Goal: Information Seeking & Learning: Learn about a topic

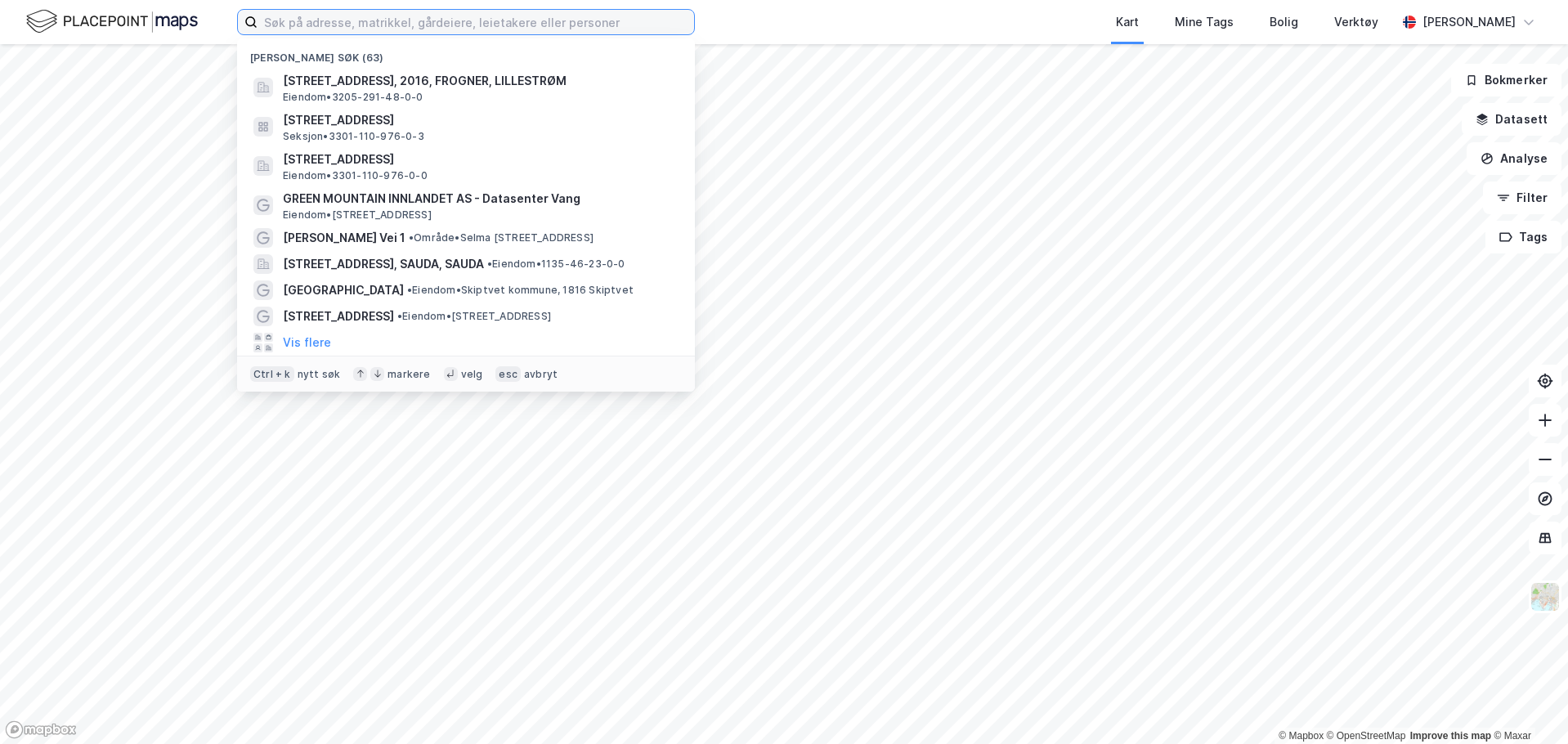
click at [407, 14] on input at bounding box center [476, 21] width 437 height 24
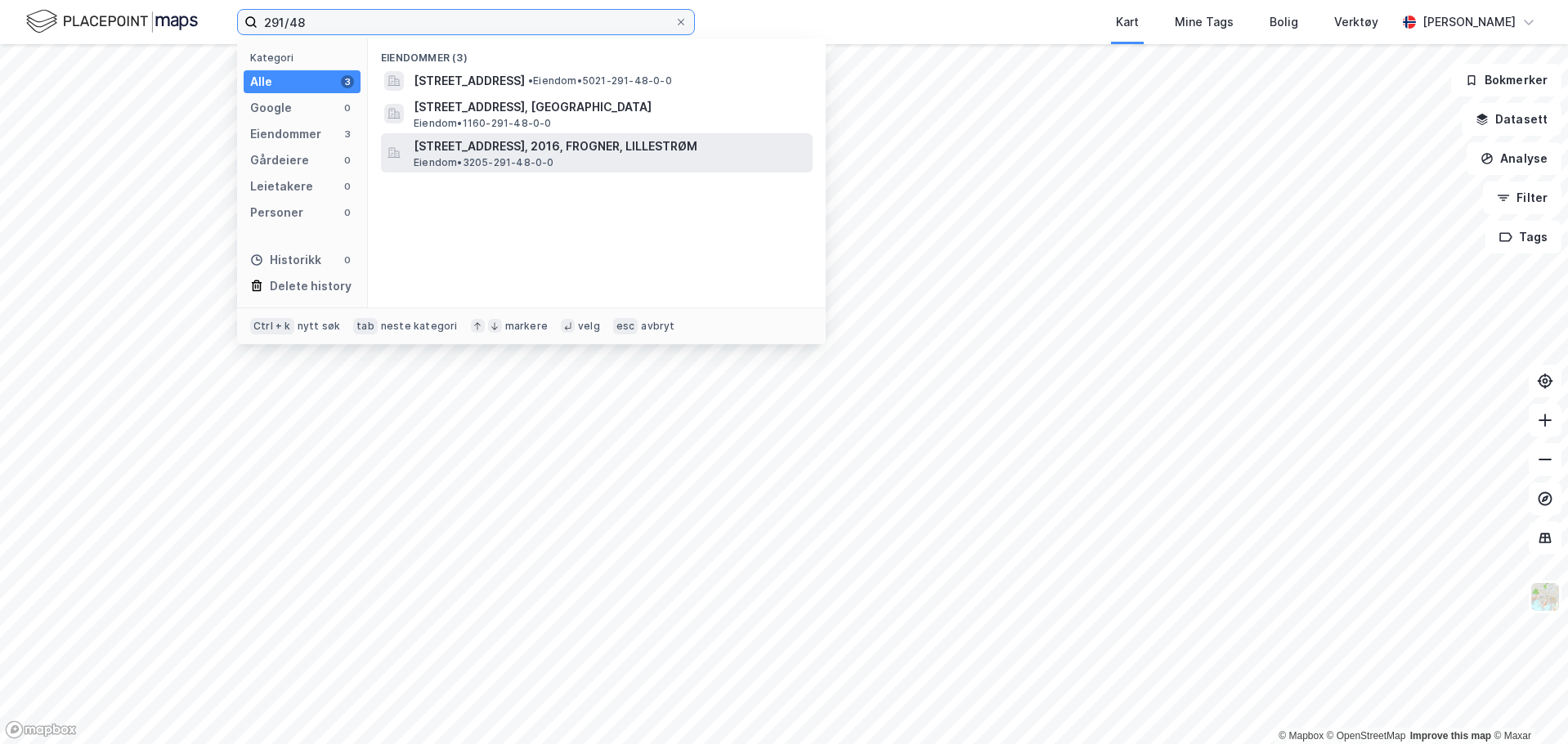
type input "291/48"
click at [551, 150] on span "[STREET_ADDRESS], 2016, FROGNER, LILLESTRØM" at bounding box center [610, 146] width 392 height 19
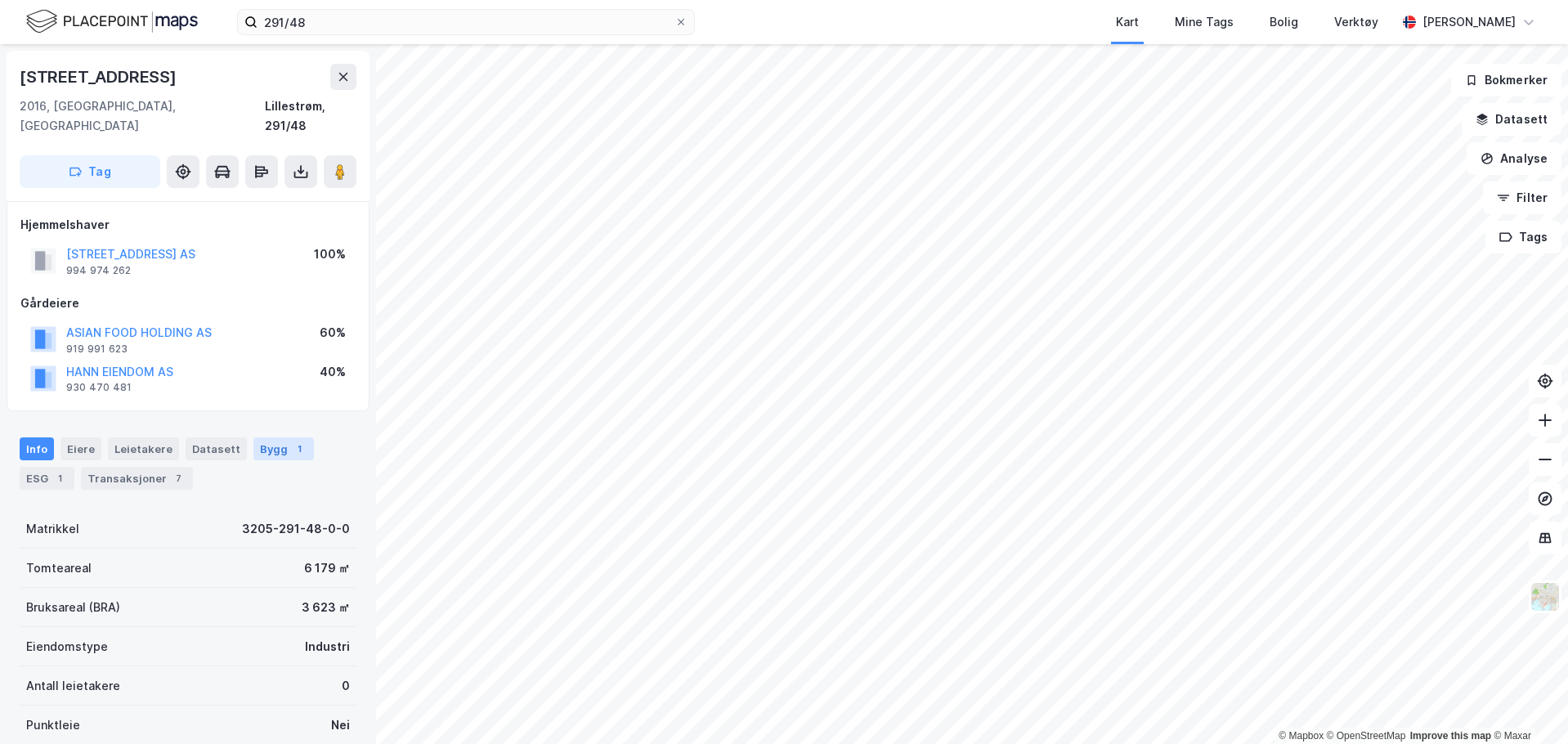
click at [277, 438] on div "Bygg 1" at bounding box center [283, 449] width 61 height 23
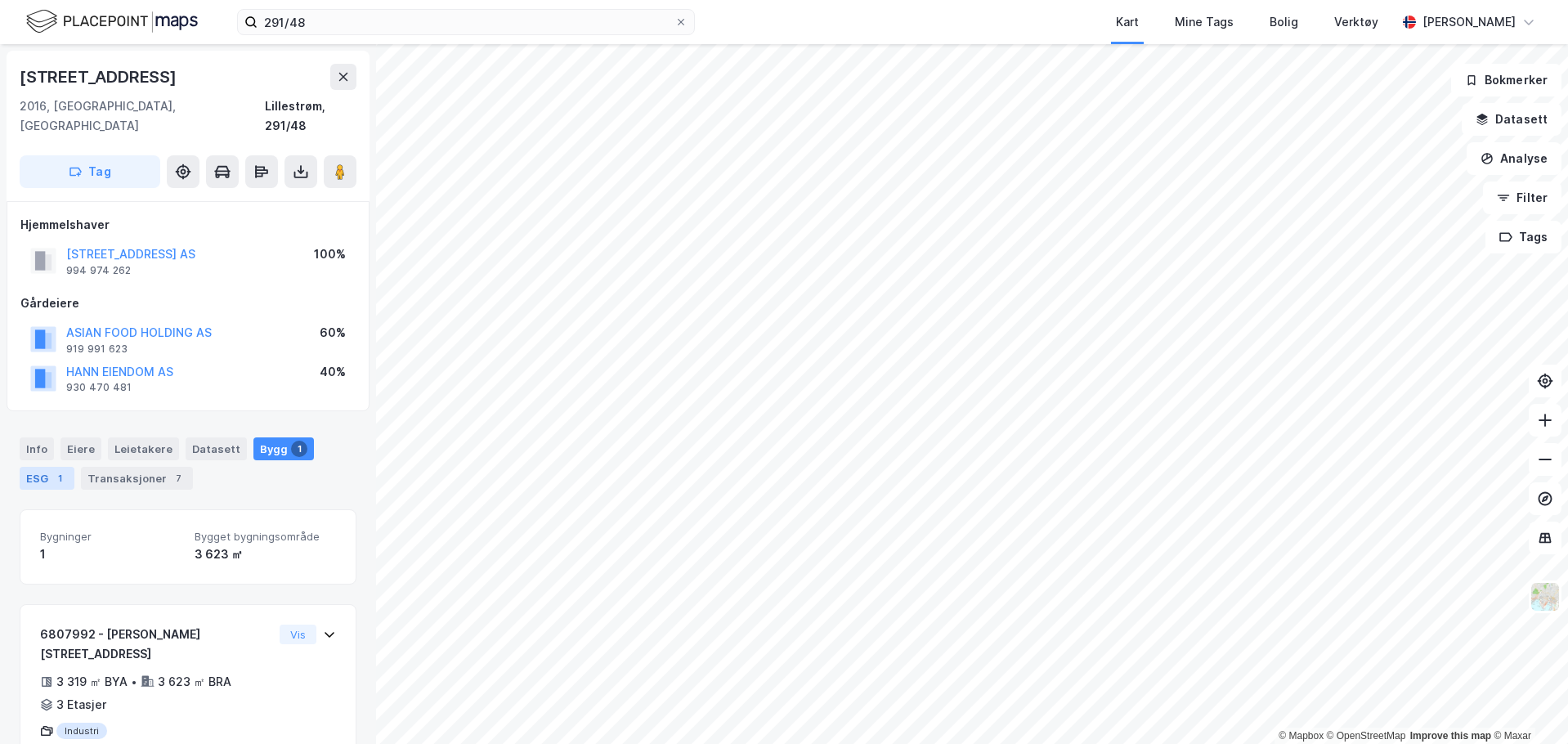
click at [62, 471] on div "1" at bounding box center [60, 478] width 16 height 16
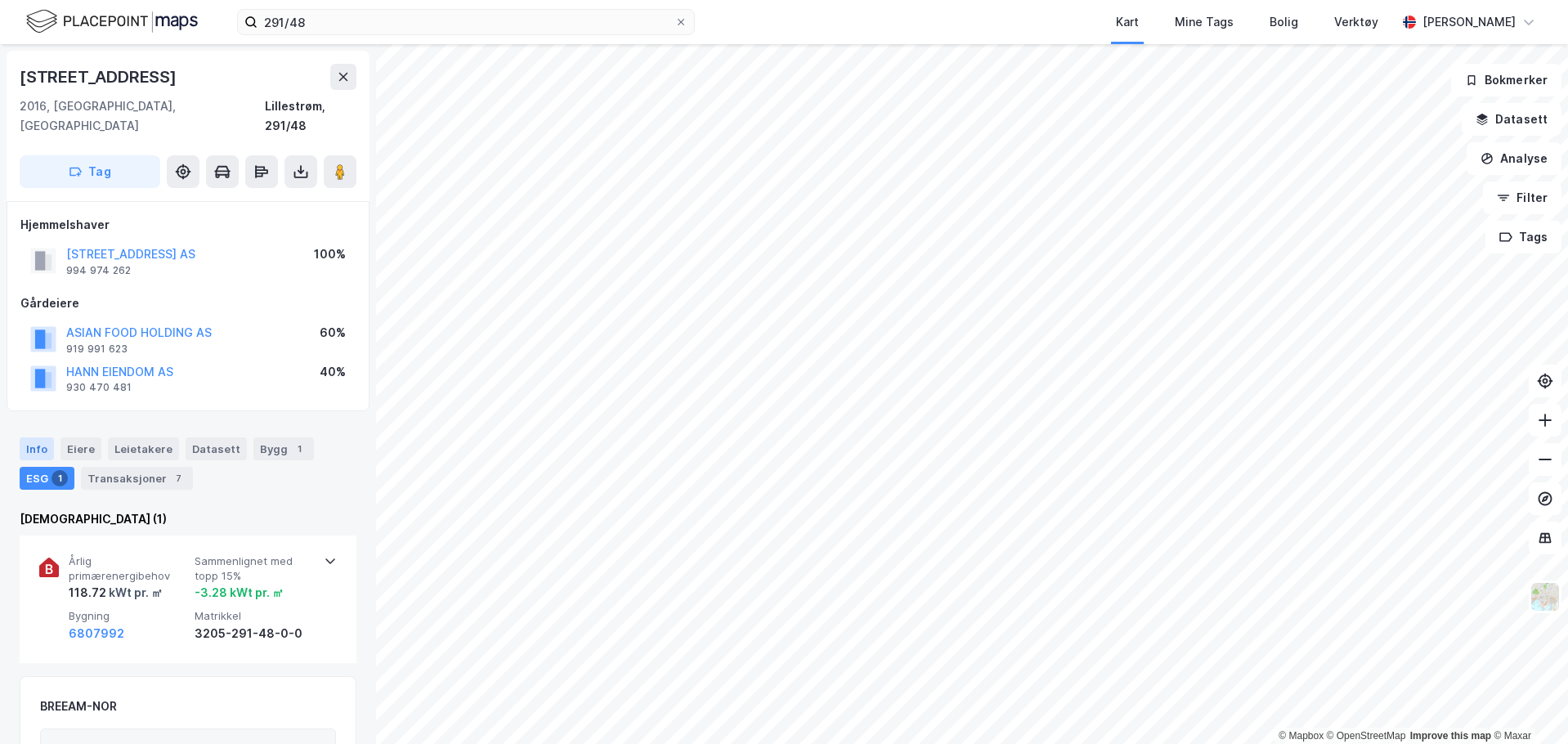
click at [38, 438] on div "Info" at bounding box center [37, 449] width 35 height 23
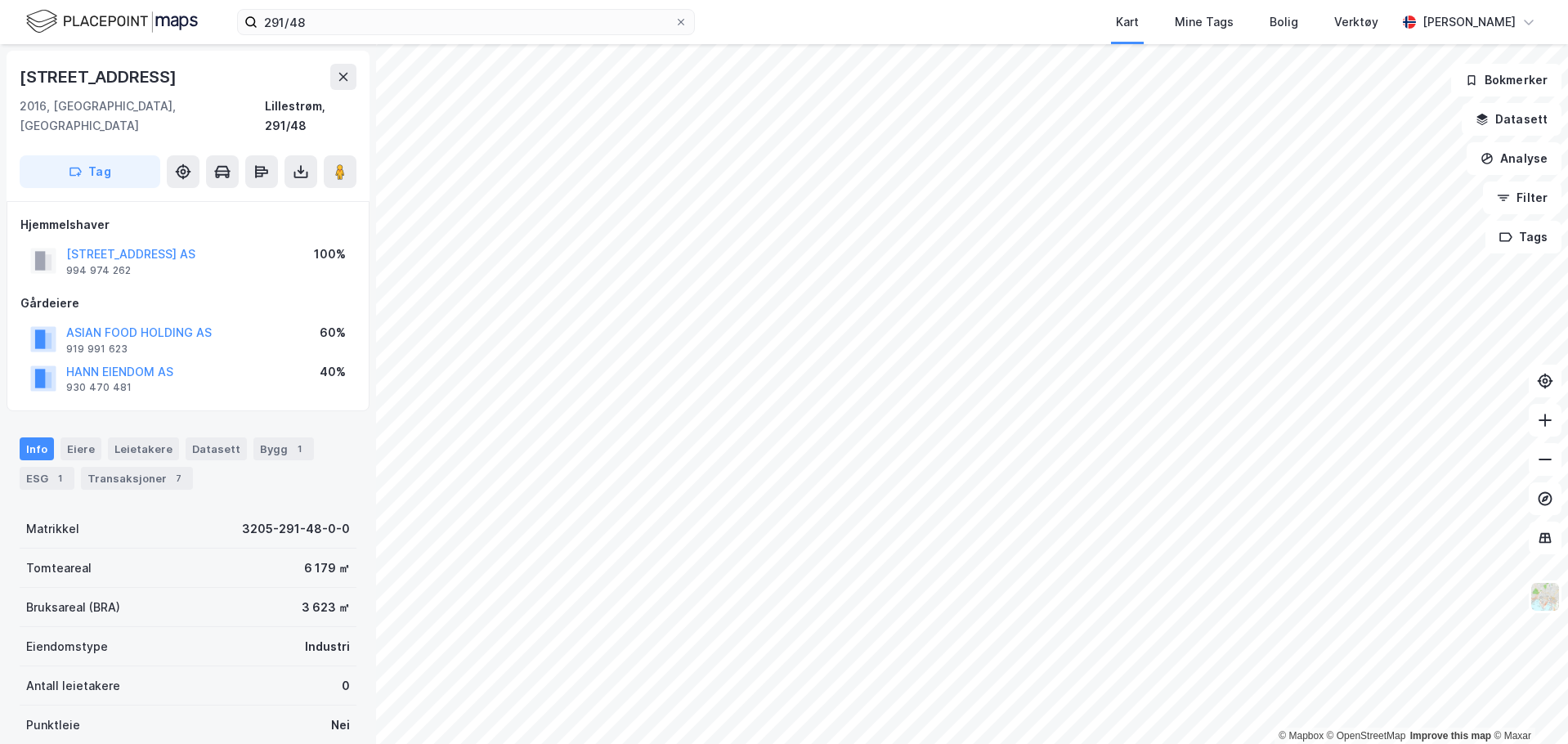
click at [78, 459] on div "Info [PERSON_NAME] Datasett Bygg 1 ESG 1 Transaksjoner 7" at bounding box center [188, 464] width 337 height 52
click at [57, 471] on div "1" at bounding box center [60, 478] width 16 height 16
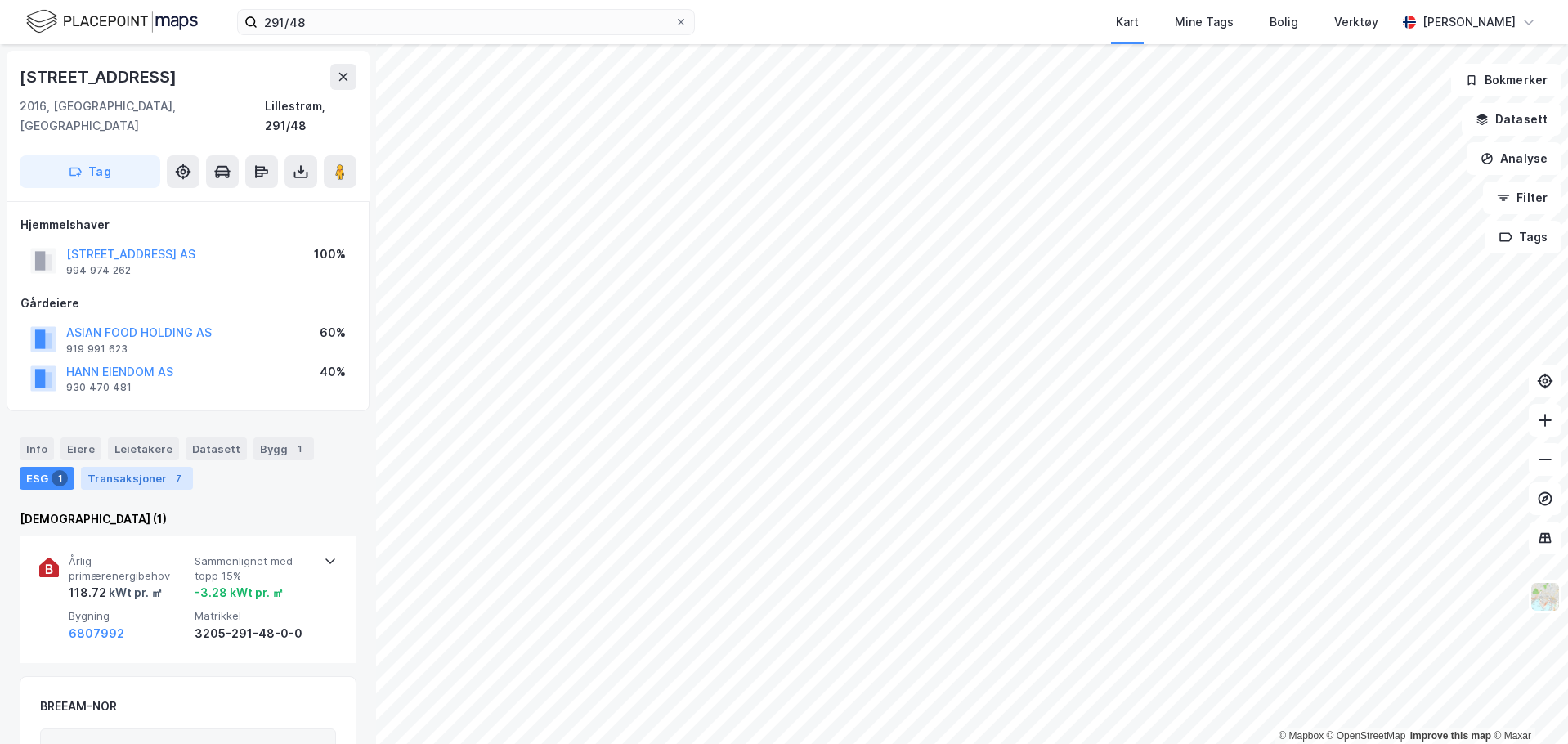
click at [109, 467] on div "Transaksjoner 7" at bounding box center [137, 478] width 112 height 23
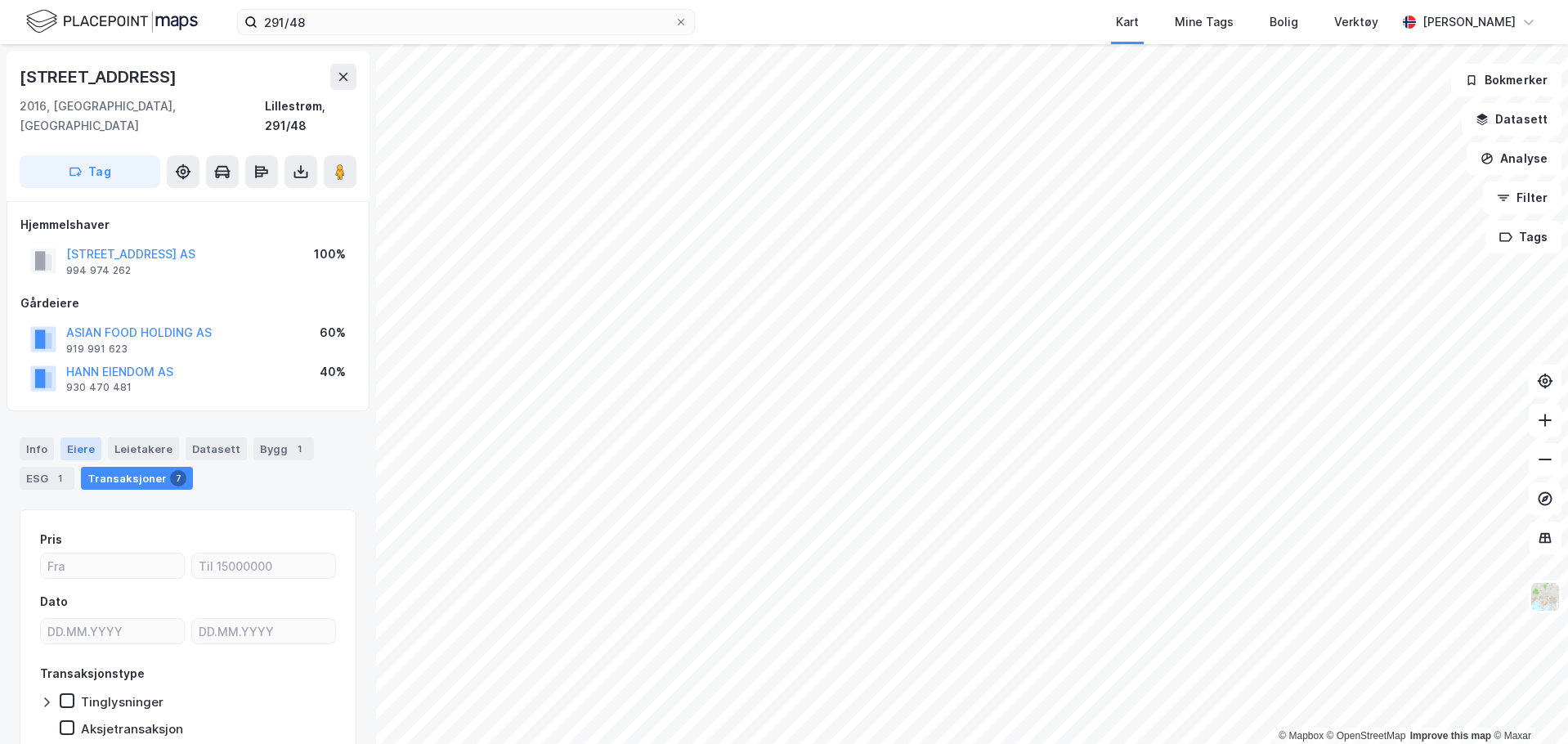
click at [71, 438] on div "Eiere" at bounding box center [81, 449] width 40 height 23
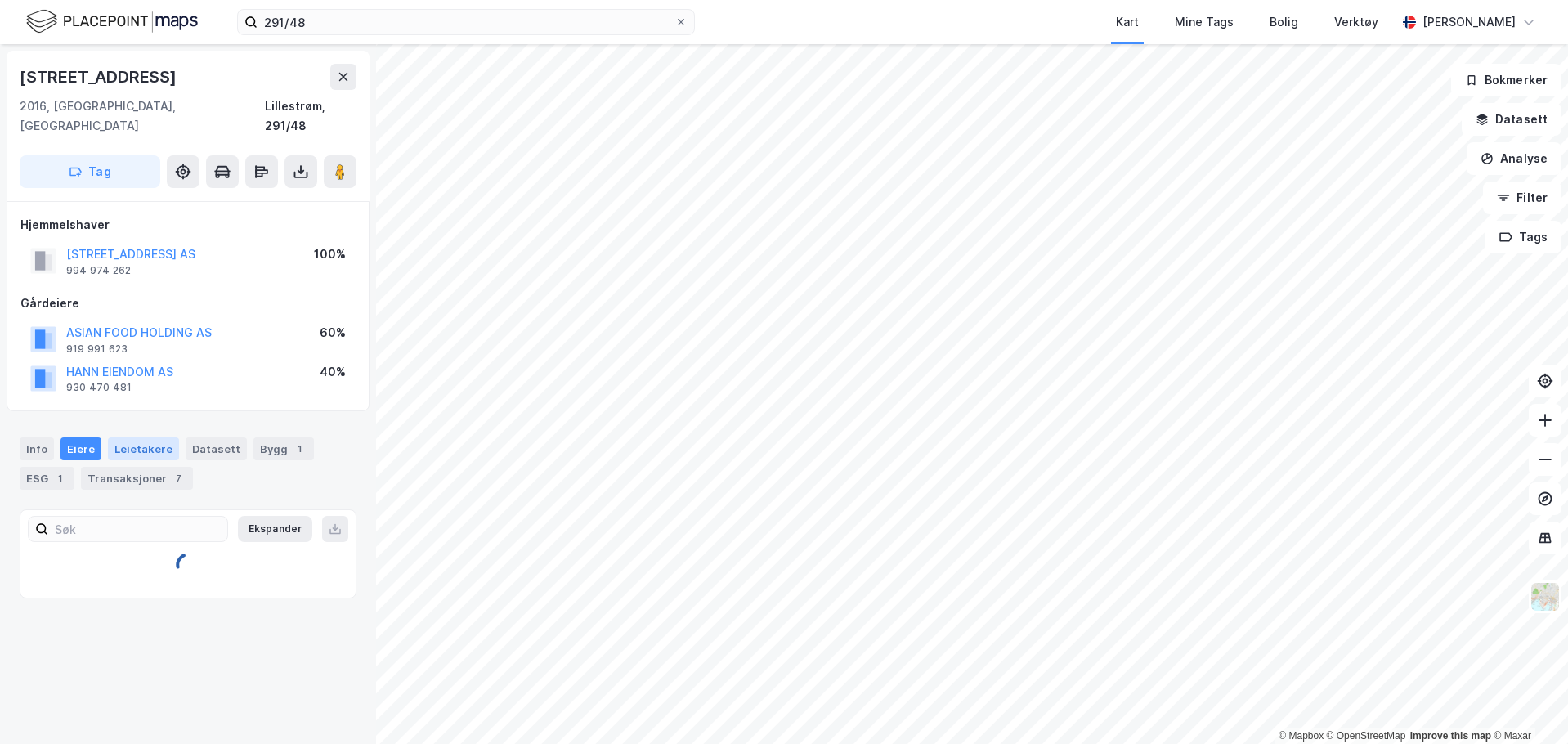
click at [128, 438] on div "Leietakere" at bounding box center [143, 449] width 71 height 23
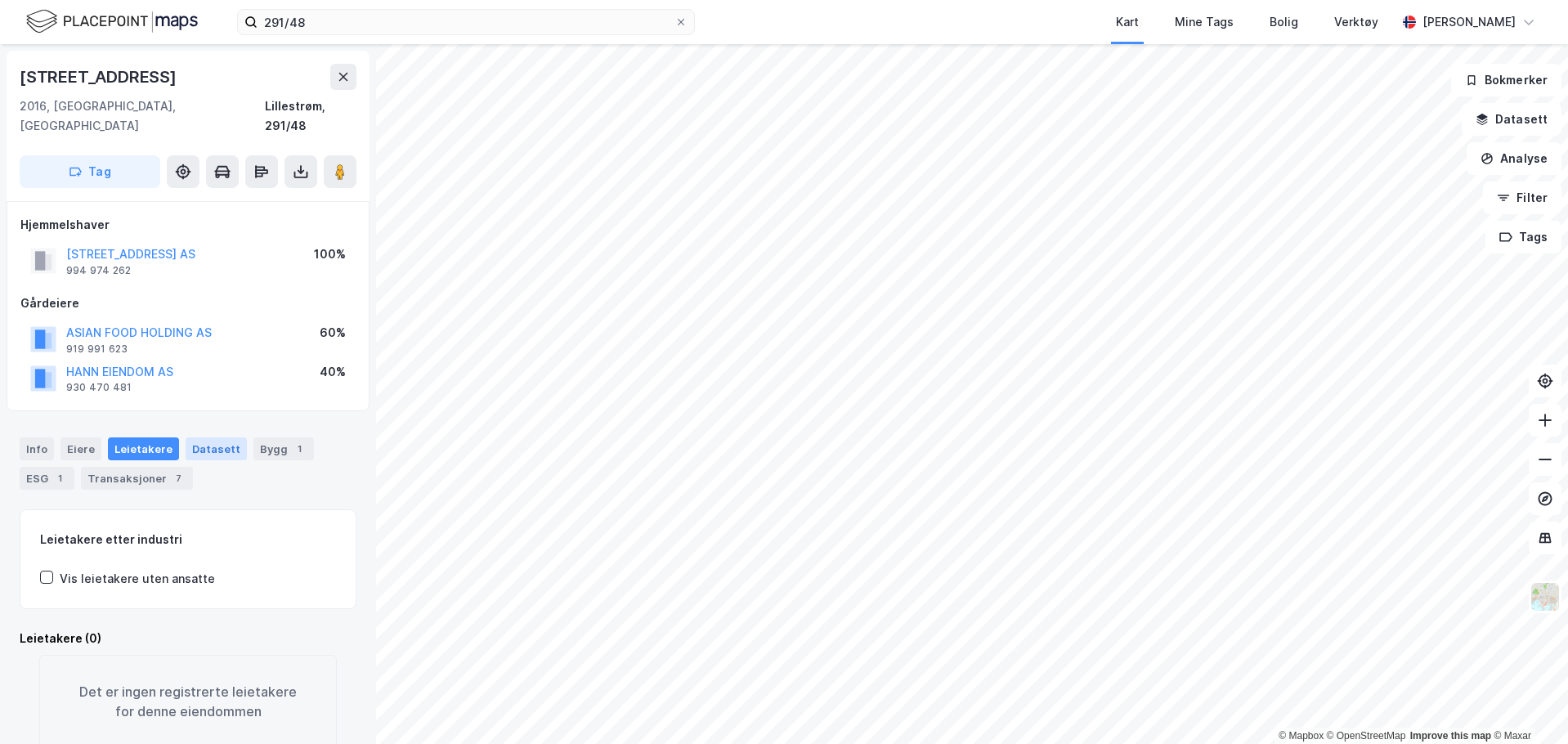
click at [195, 438] on div "Datasett" at bounding box center [216, 449] width 62 height 23
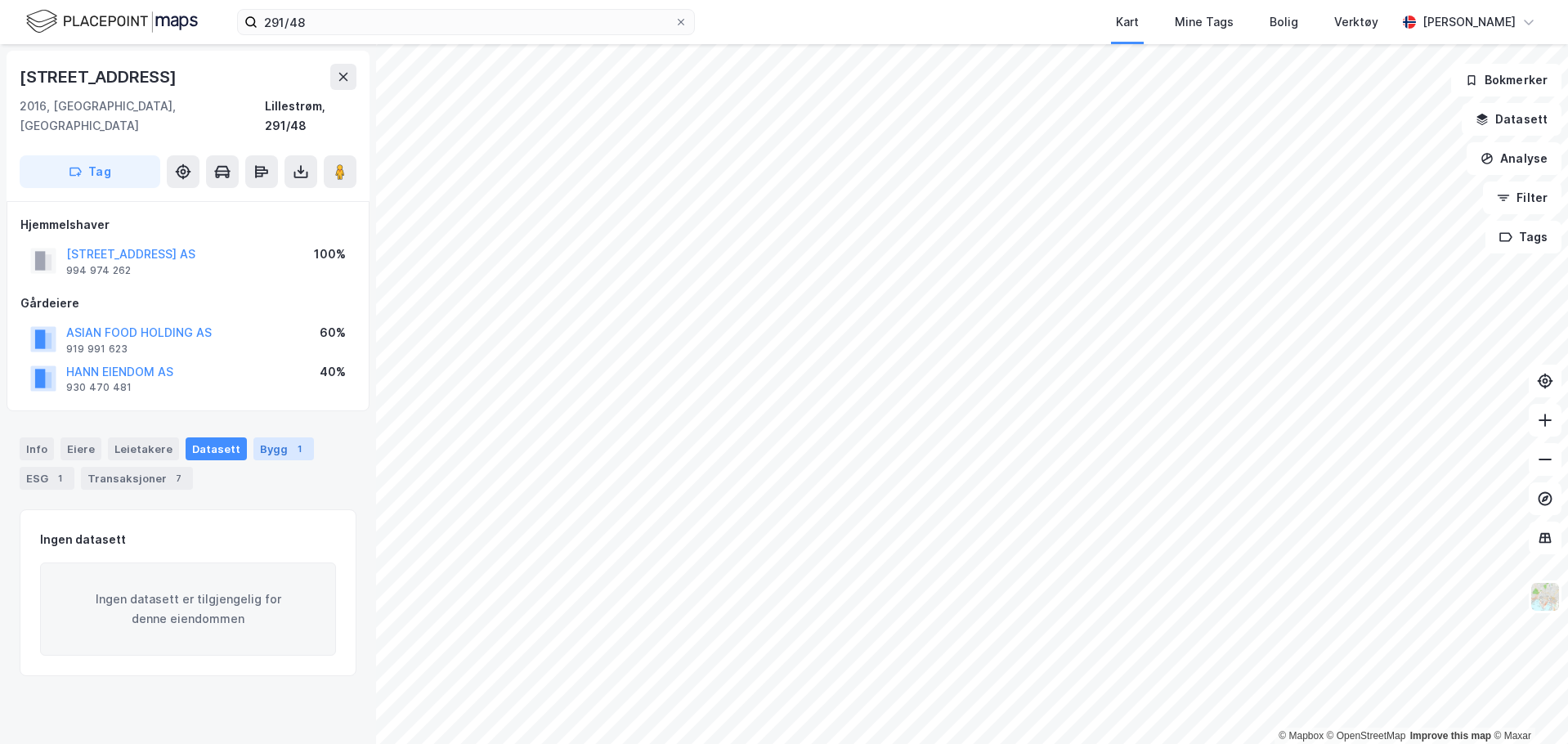
click at [275, 439] on div "Bygg 1" at bounding box center [283, 449] width 61 height 23
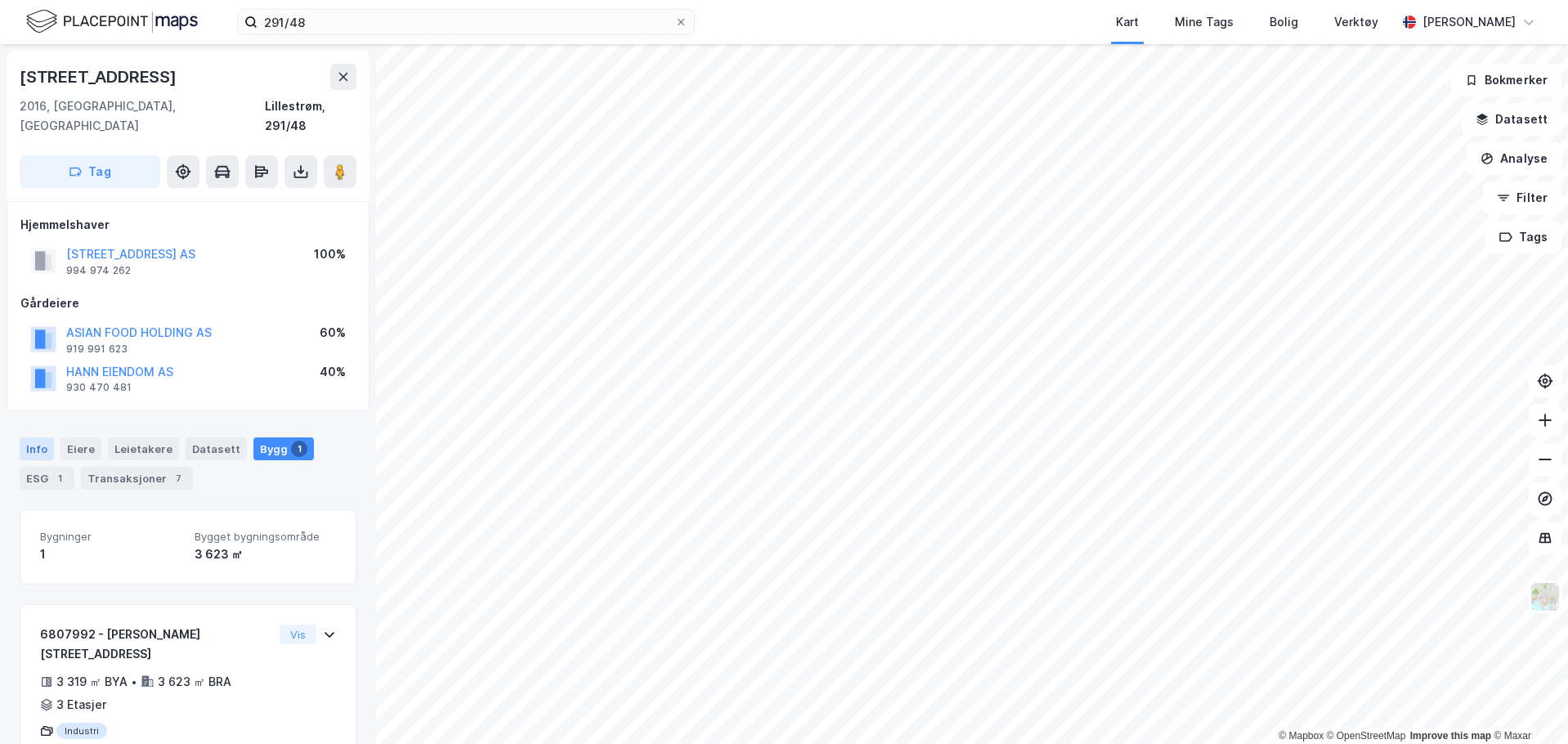
click at [49, 438] on div "Info" at bounding box center [37, 449] width 35 height 23
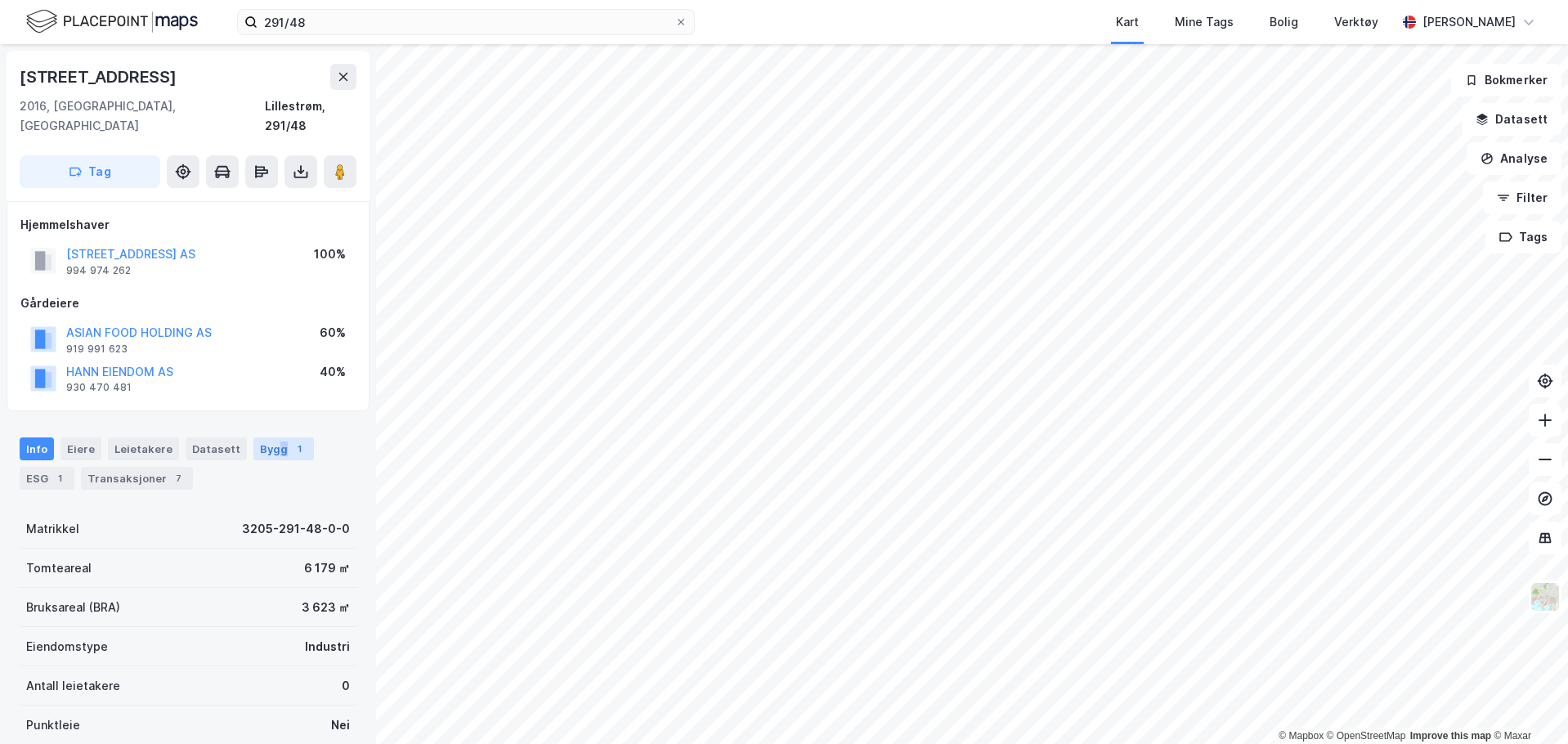
click at [271, 438] on div "Bygg 1" at bounding box center [283, 449] width 61 height 23
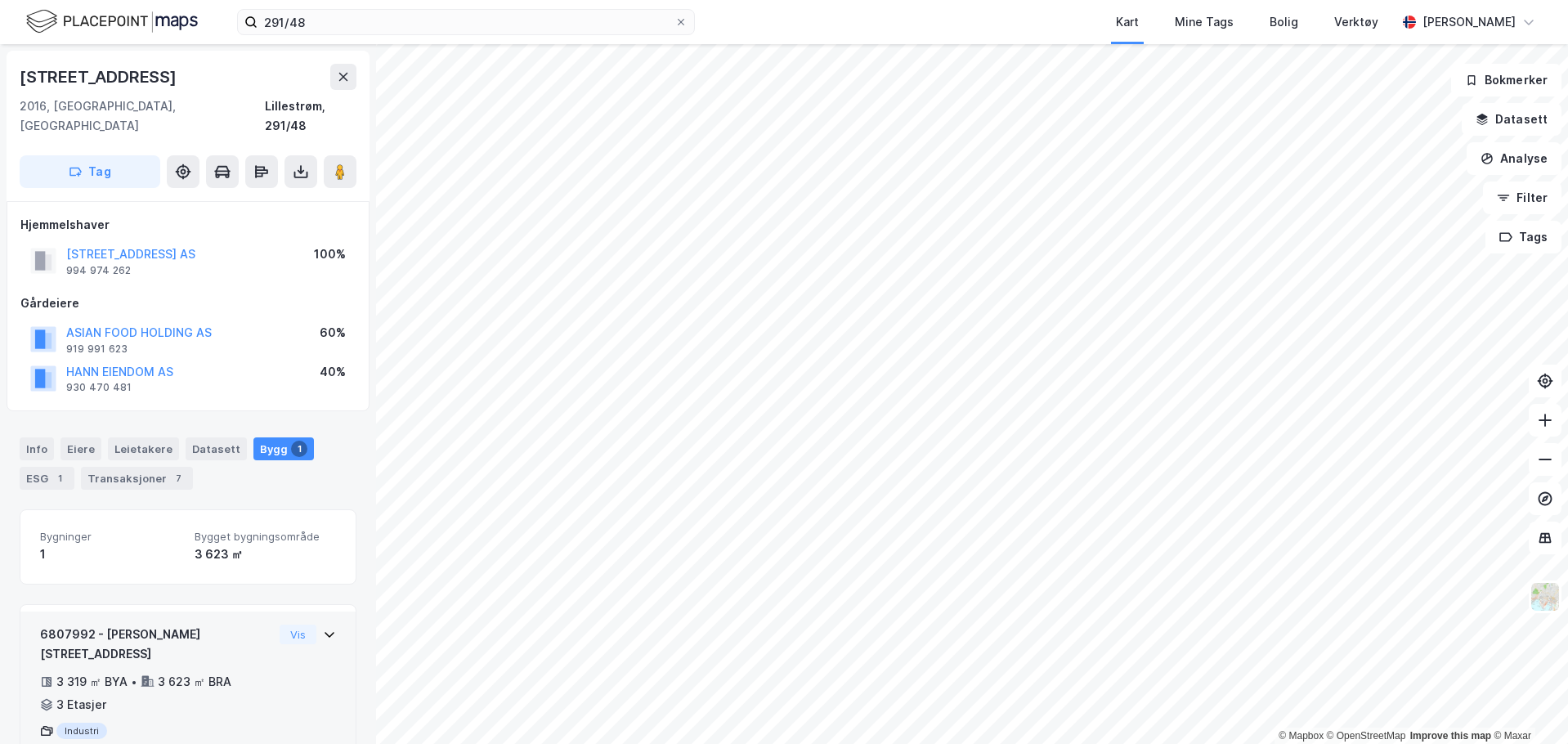
click at [323, 629] on icon at bounding box center [330, 635] width 13 height 13
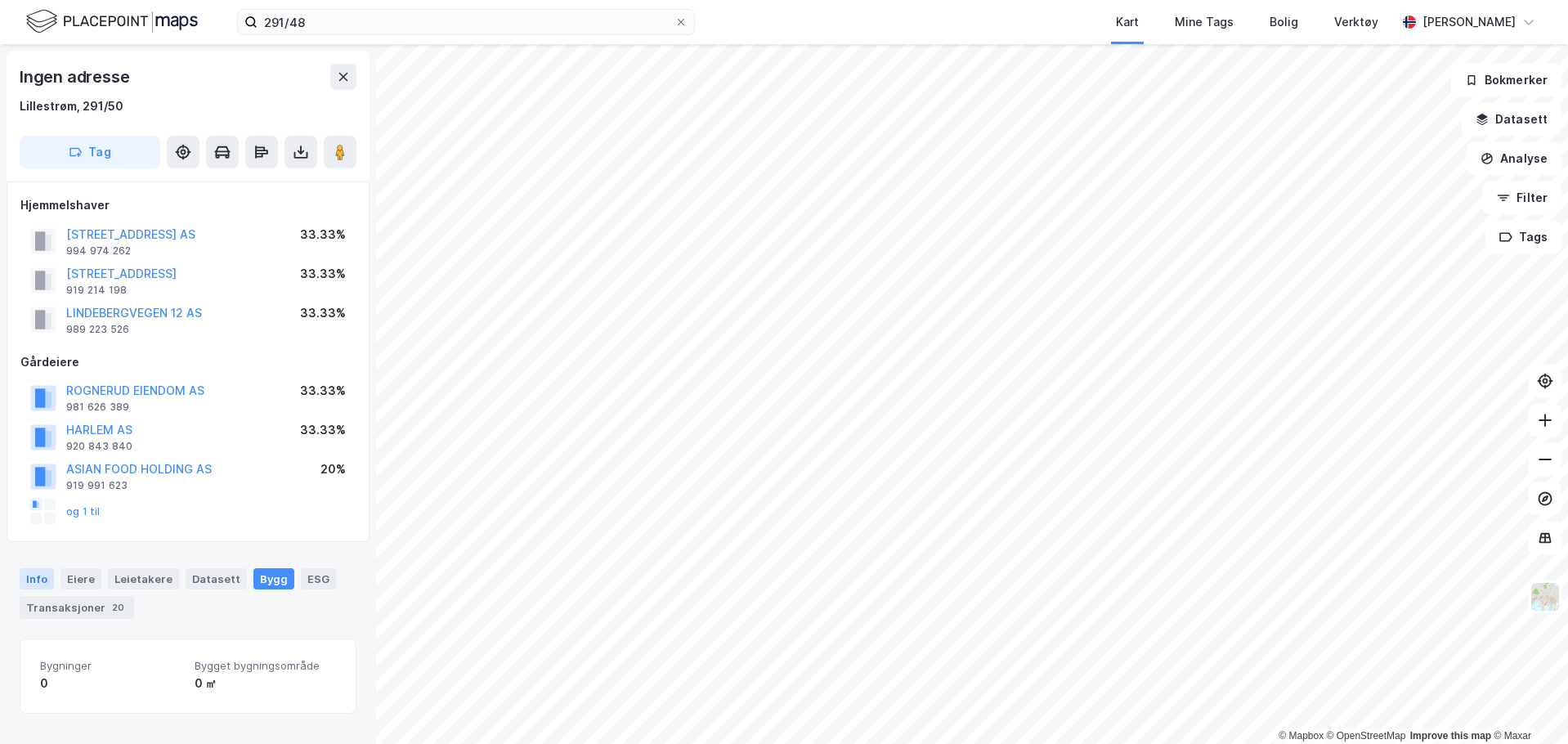
click at [28, 584] on div "Info" at bounding box center [37, 579] width 35 height 21
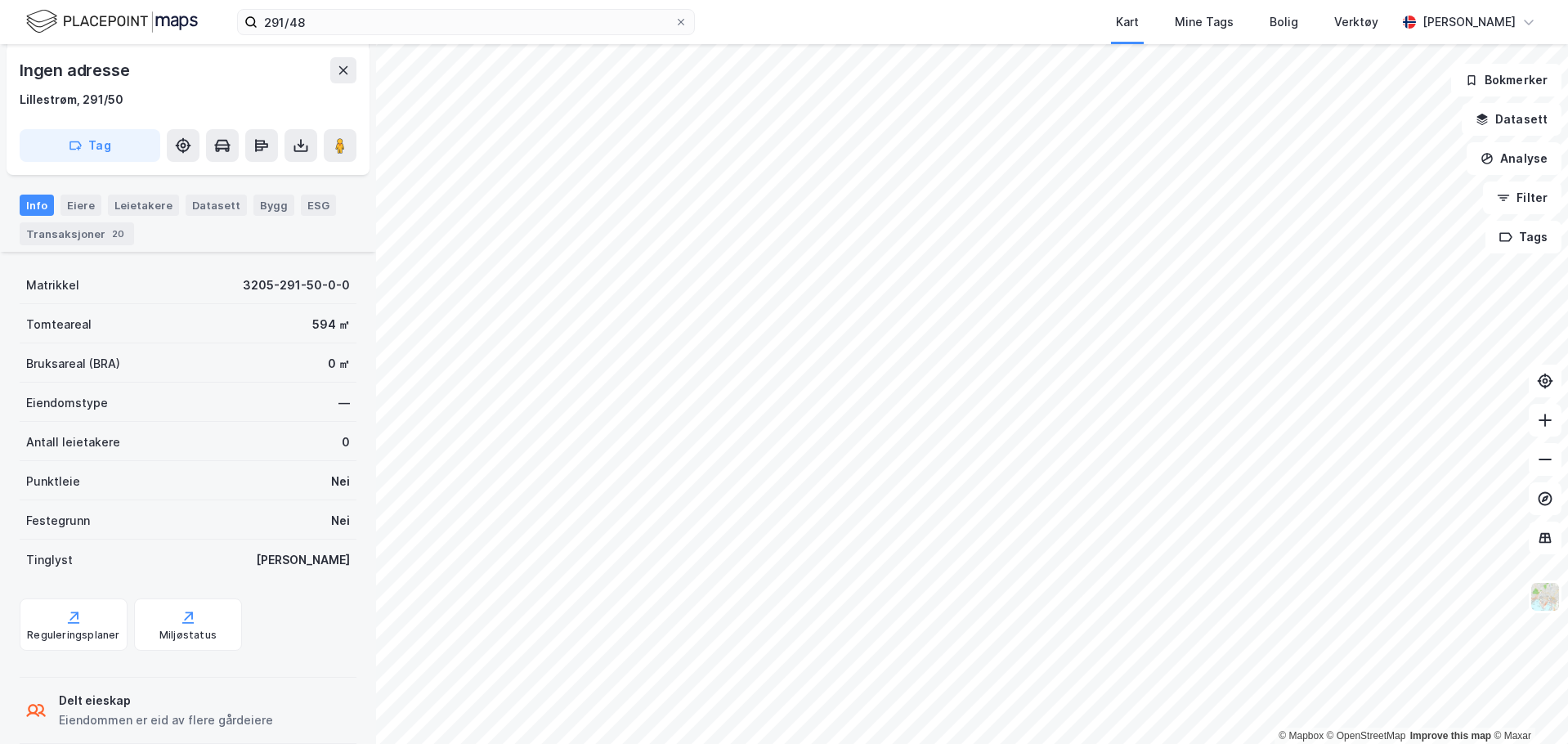
scroll to position [400, 0]
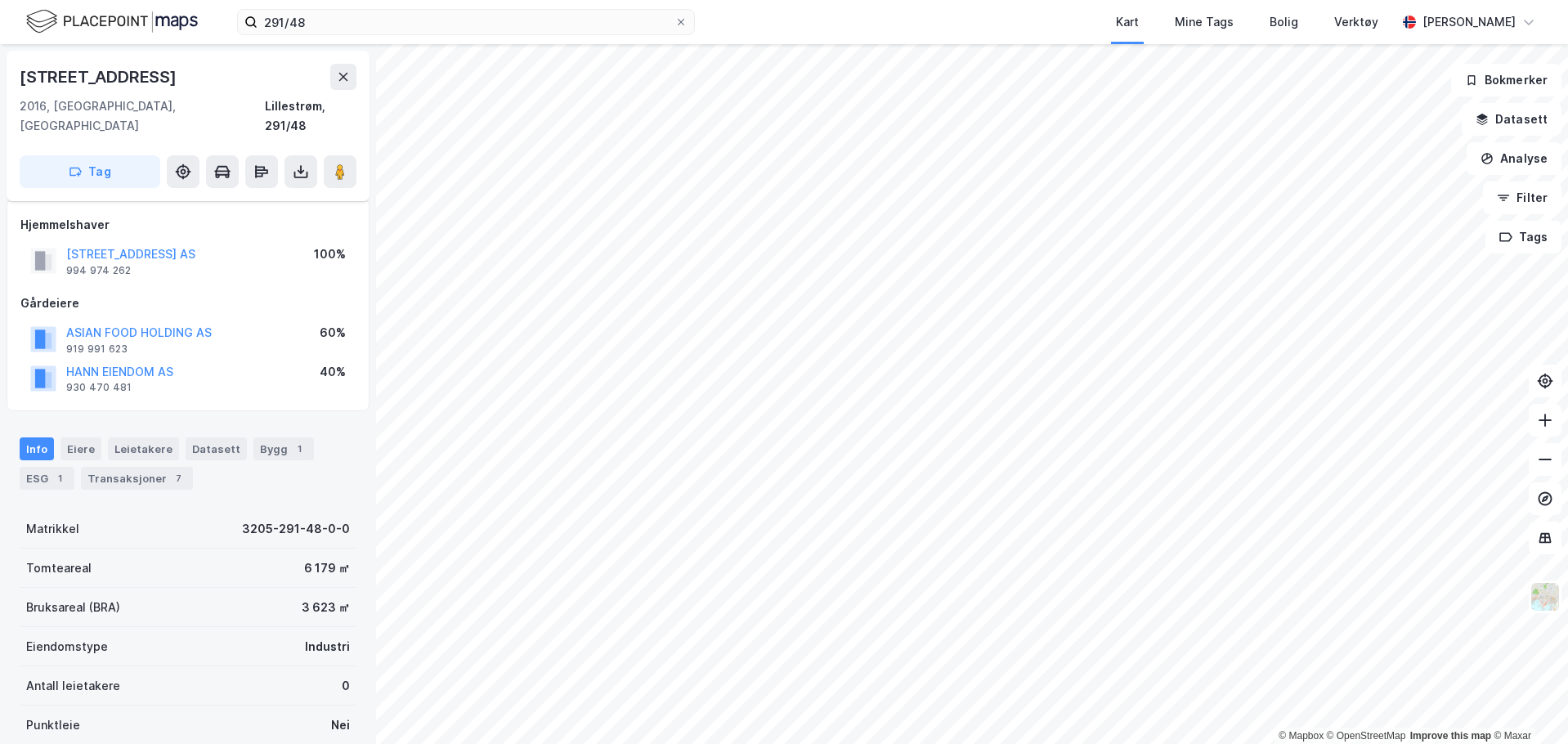
scroll to position [291, 0]
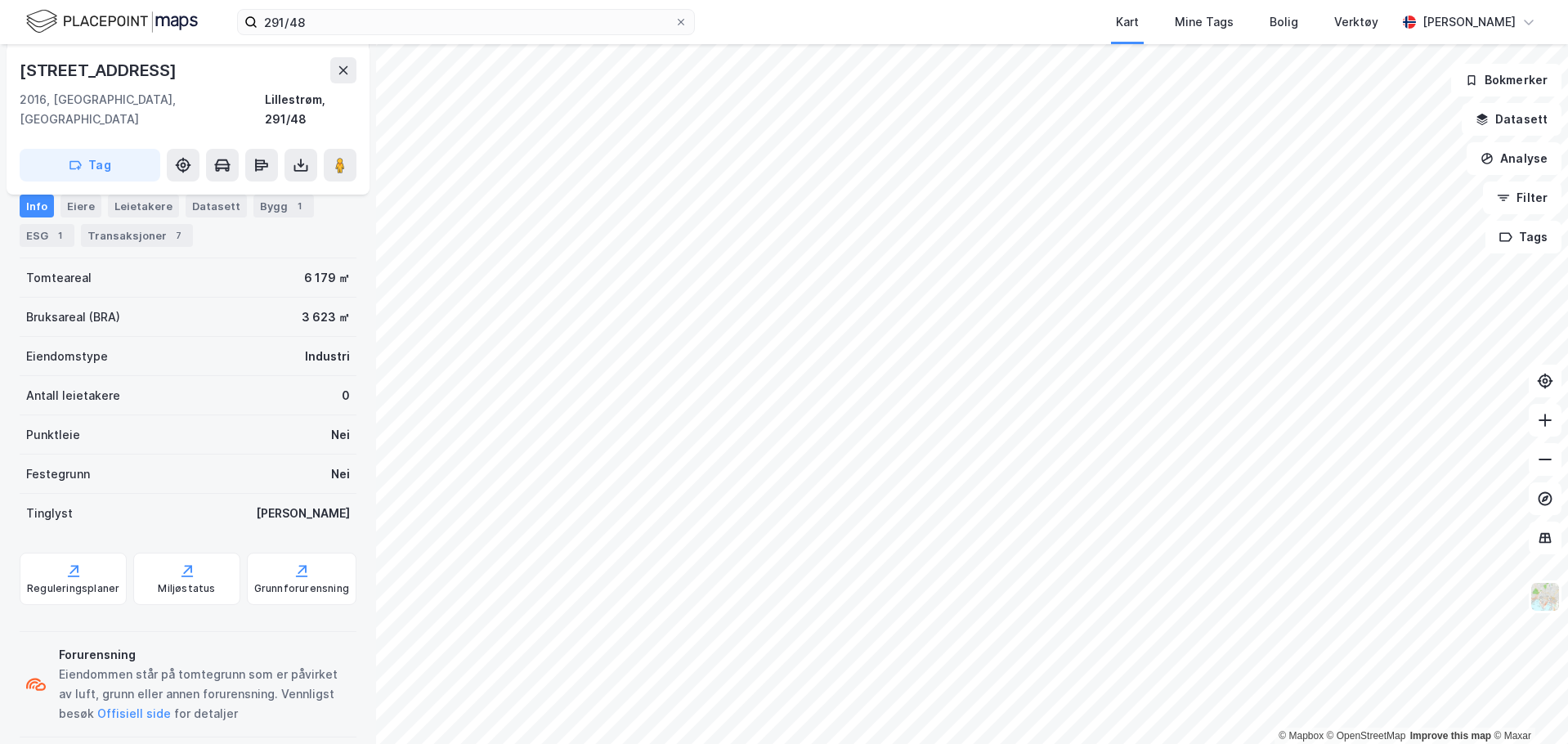
click at [264, 197] on div "Bygg 1" at bounding box center [283, 206] width 61 height 23
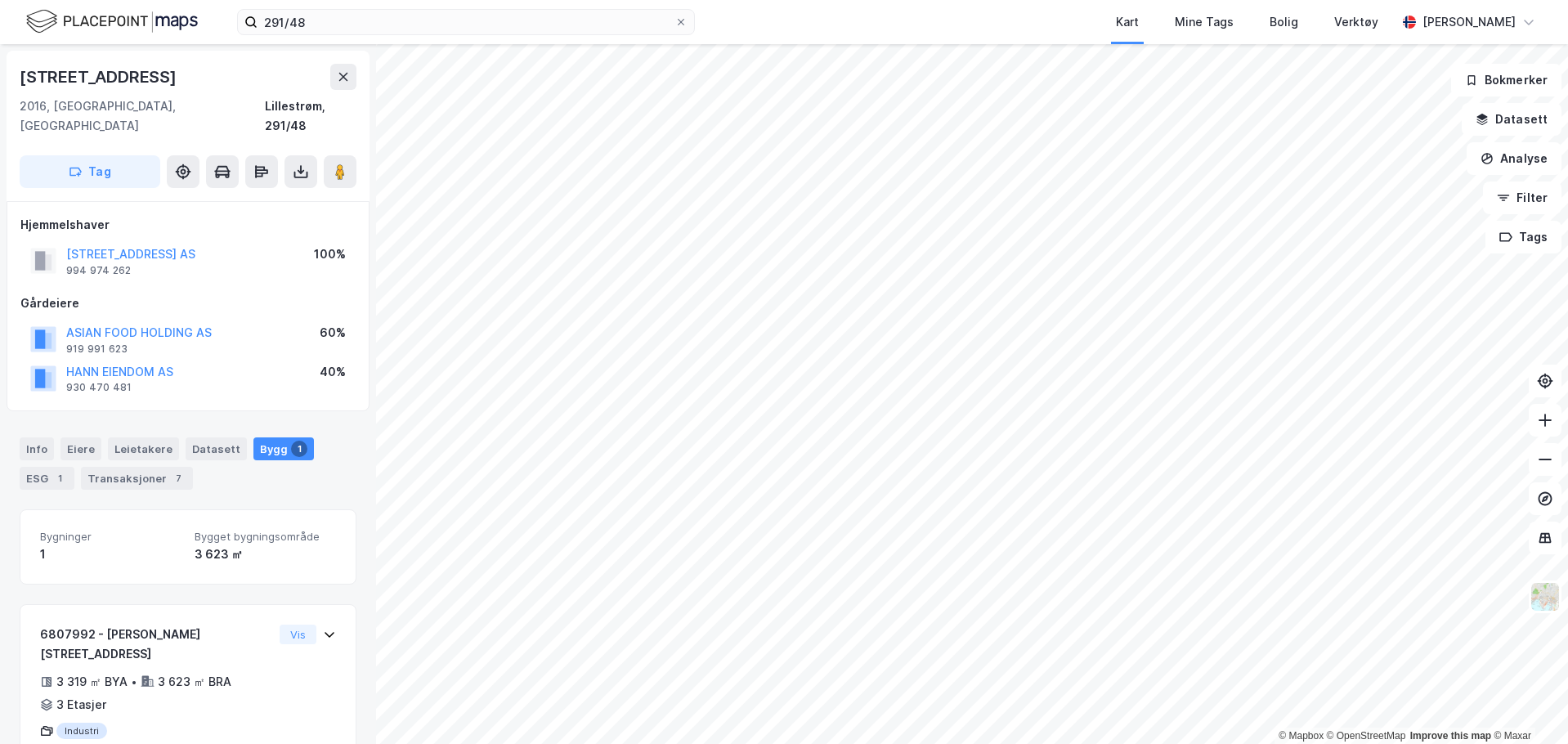
scroll to position [24, 0]
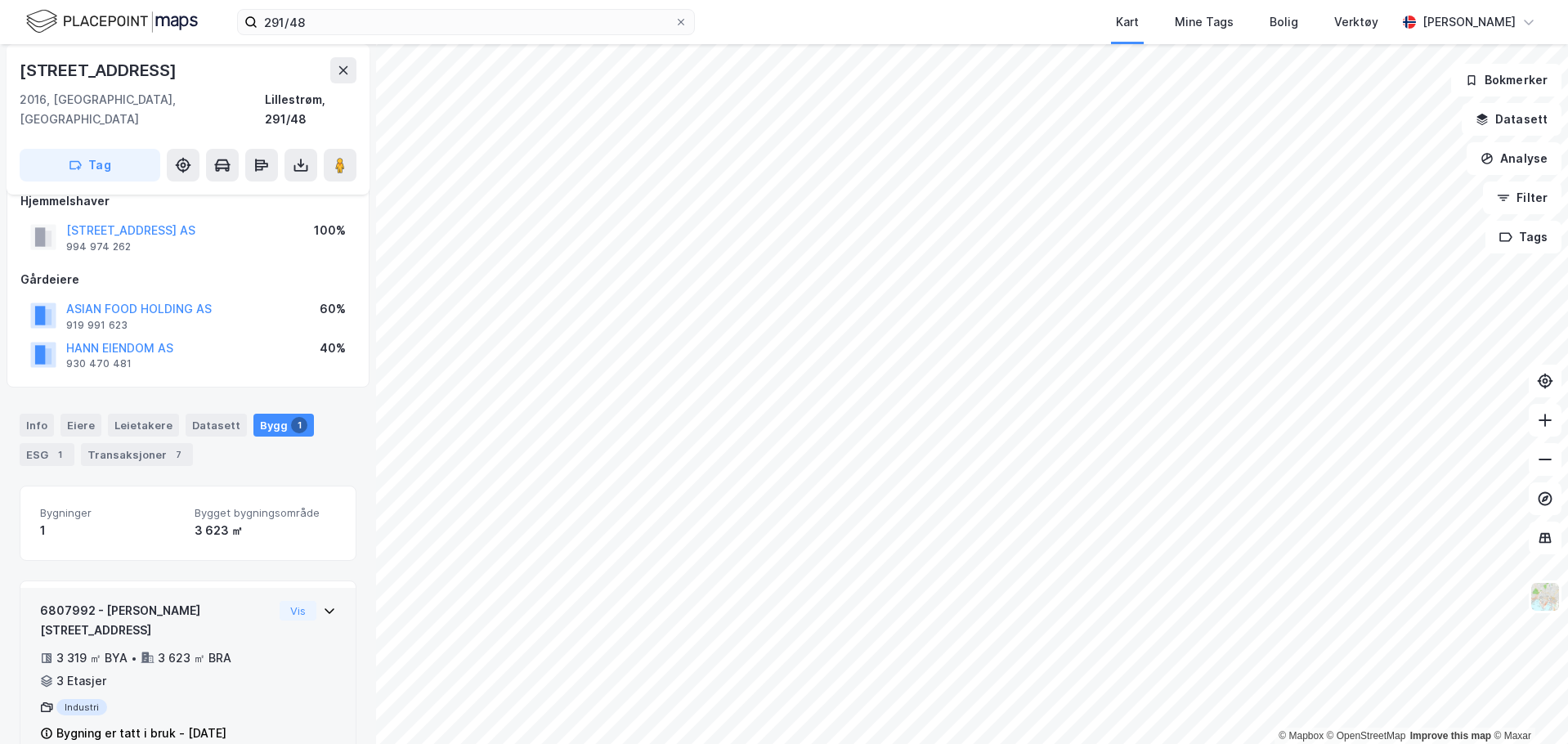
click at [323, 604] on icon at bounding box center [330, 611] width 13 height 13
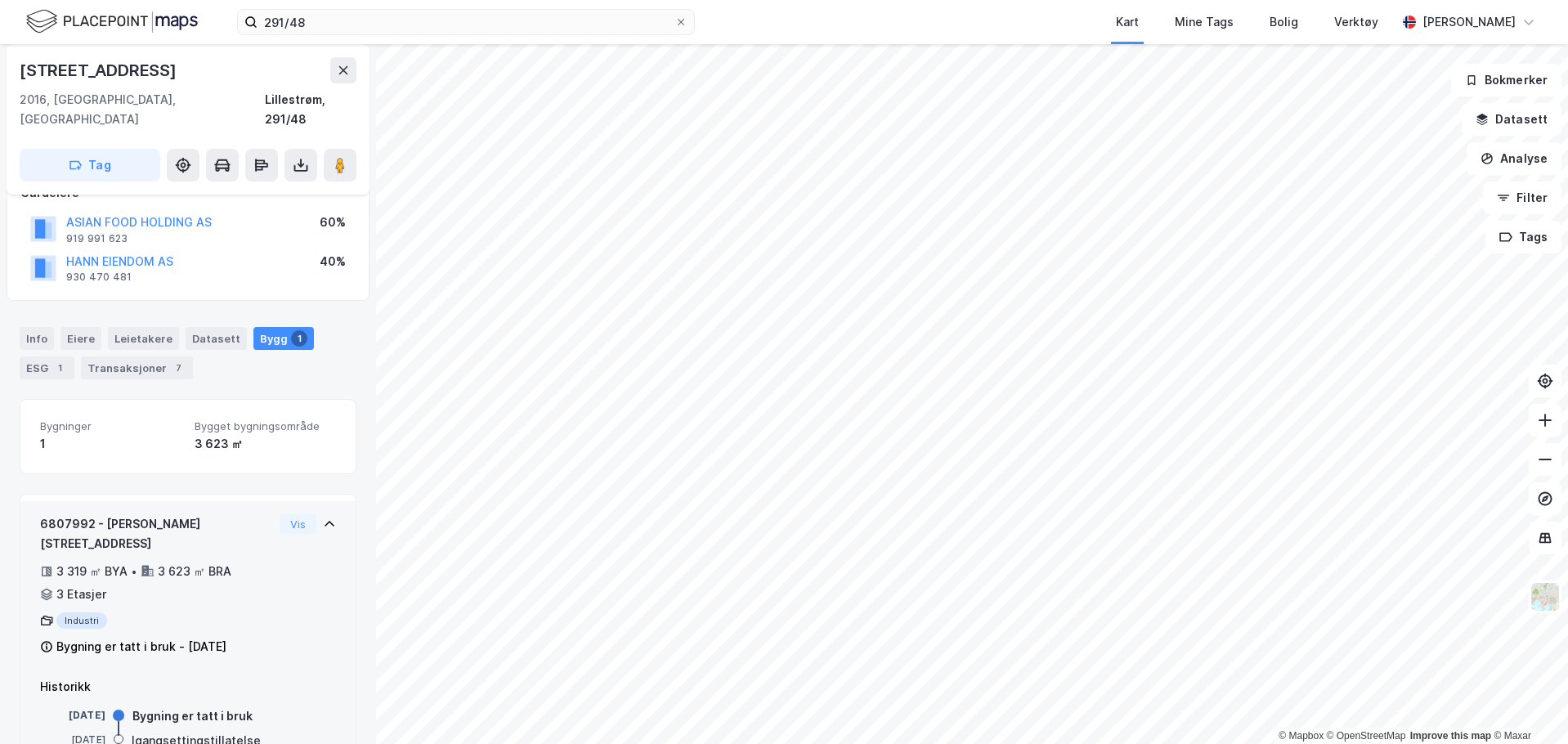
scroll to position [149, 0]
